Goal: Check status

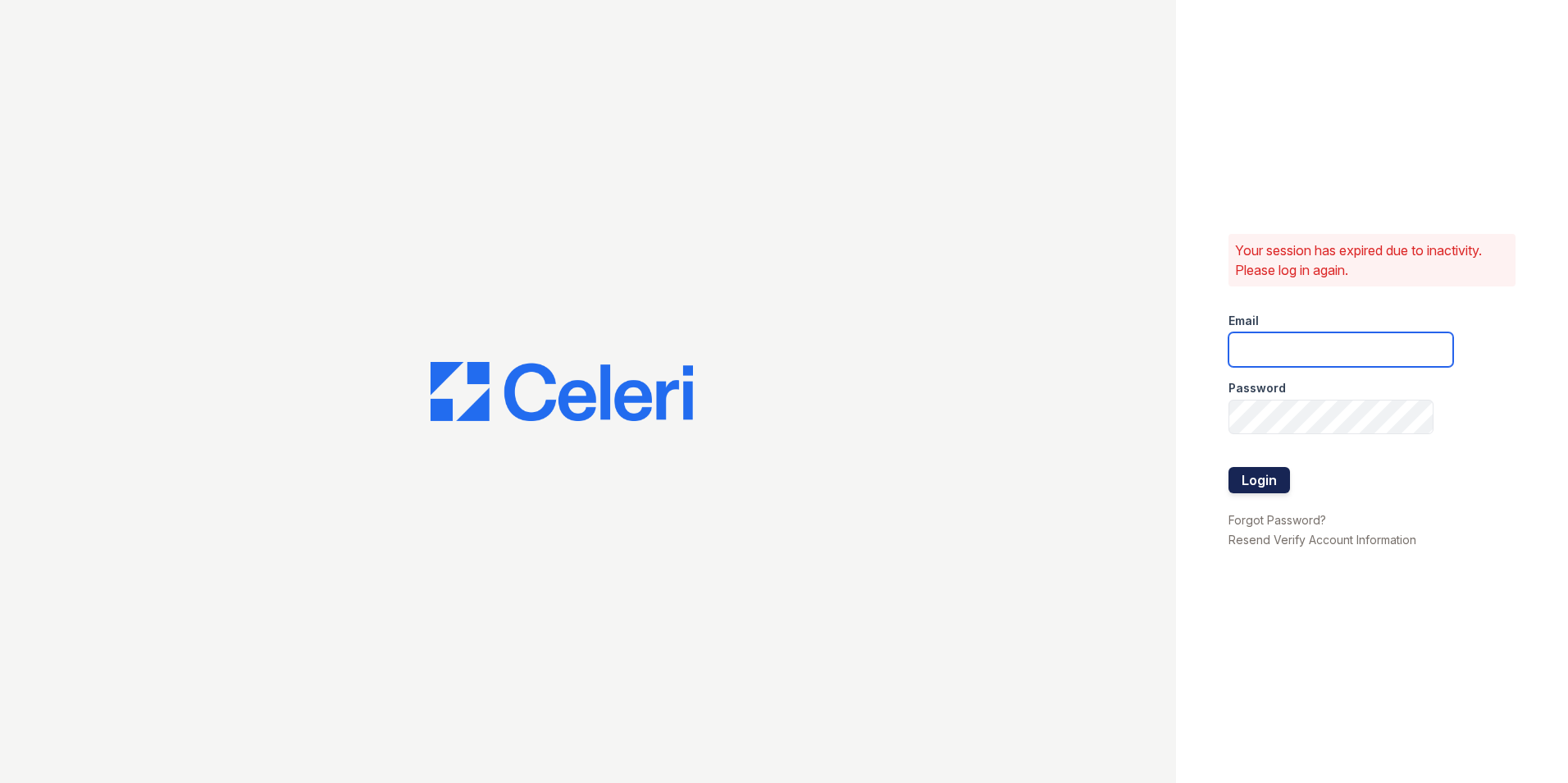
type input "paula@redwood-property.com"
click at [1257, 481] on button "Login" at bounding box center [1259, 480] width 61 height 26
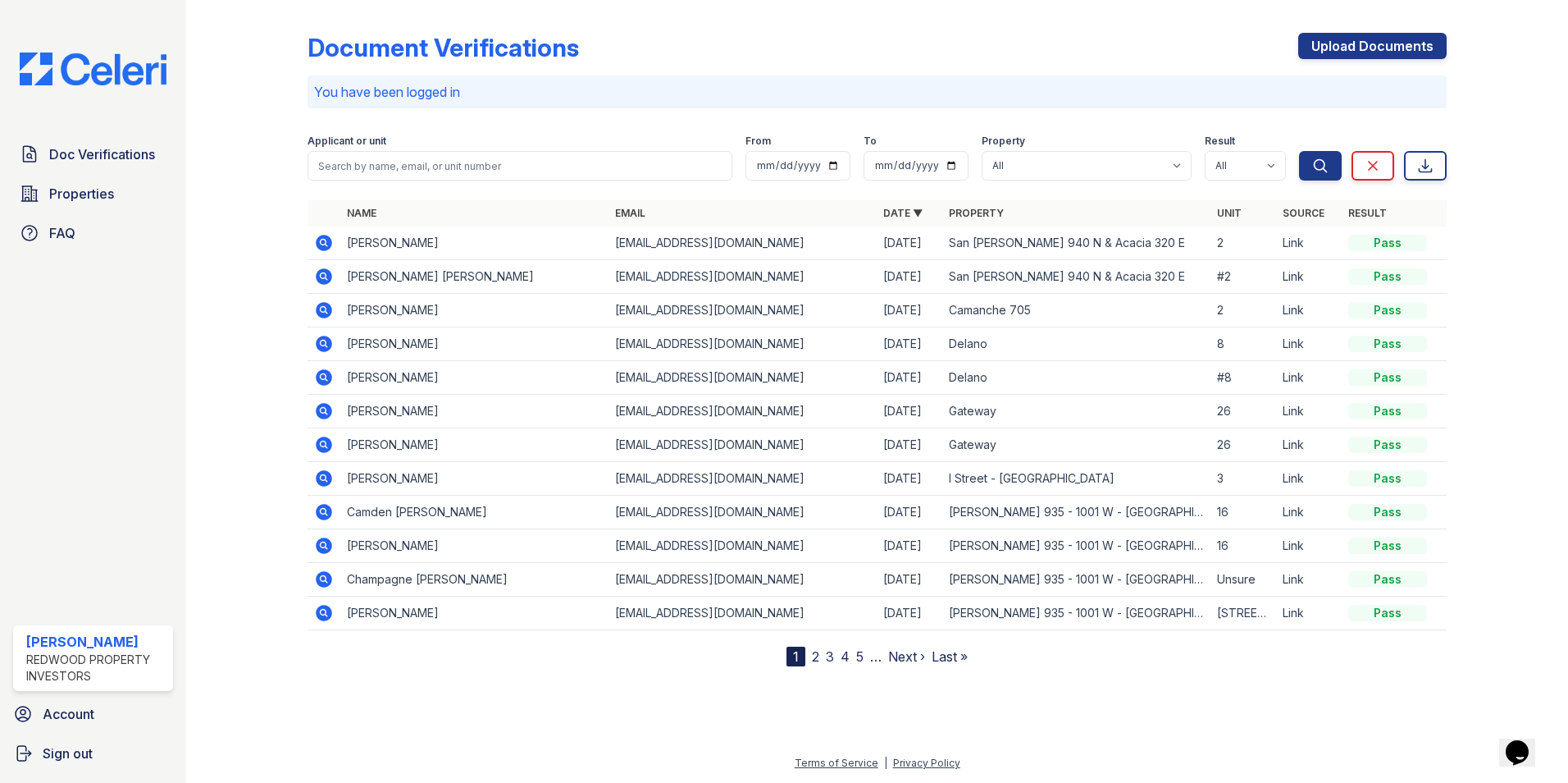
click at [325, 276] on icon at bounding box center [323, 276] width 4 height 4
click at [320, 241] on icon at bounding box center [325, 243] width 17 height 17
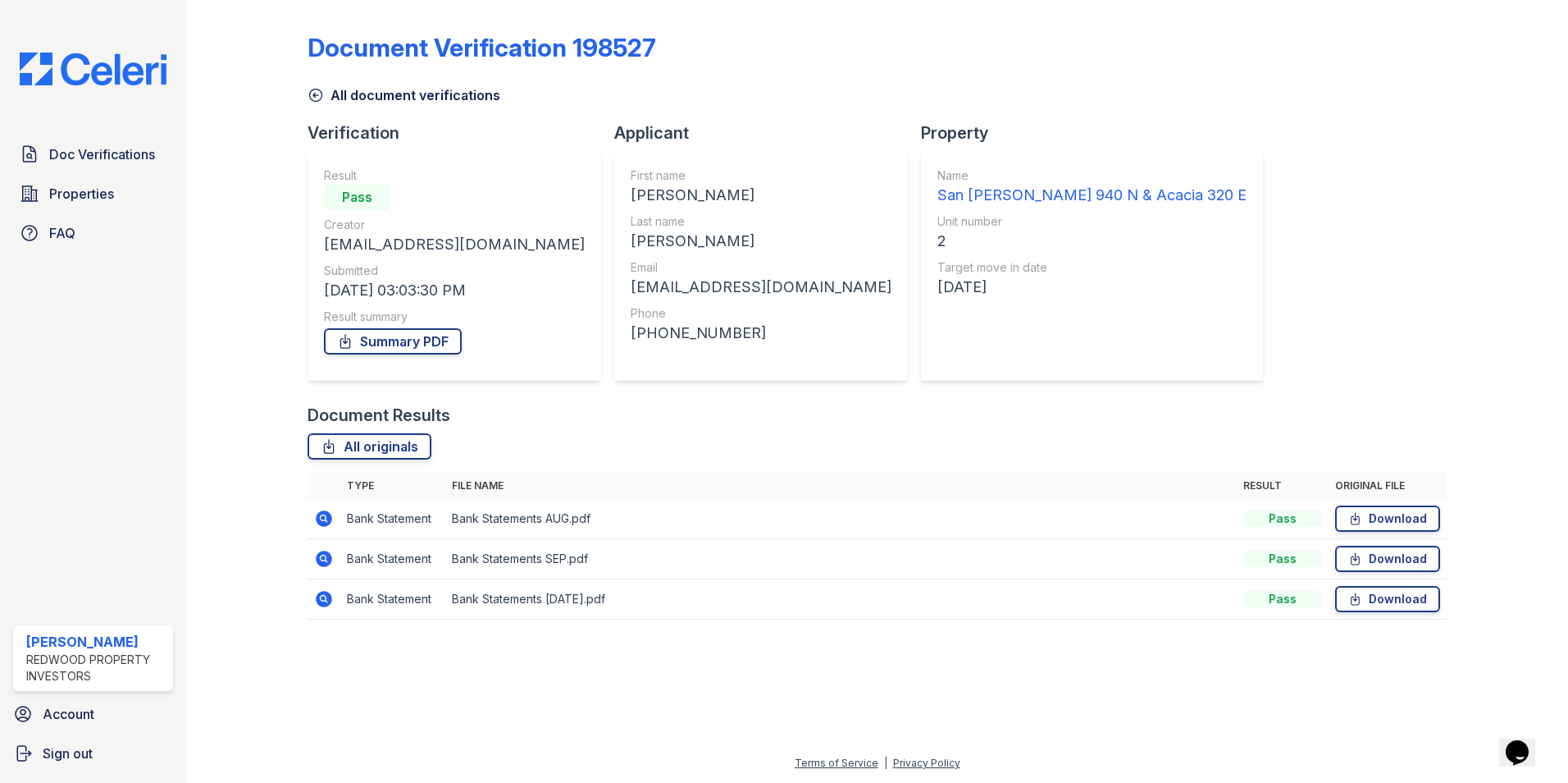
click at [318, 553] on icon at bounding box center [324, 558] width 19 height 19
